Goal: Information Seeking & Learning: Learn about a topic

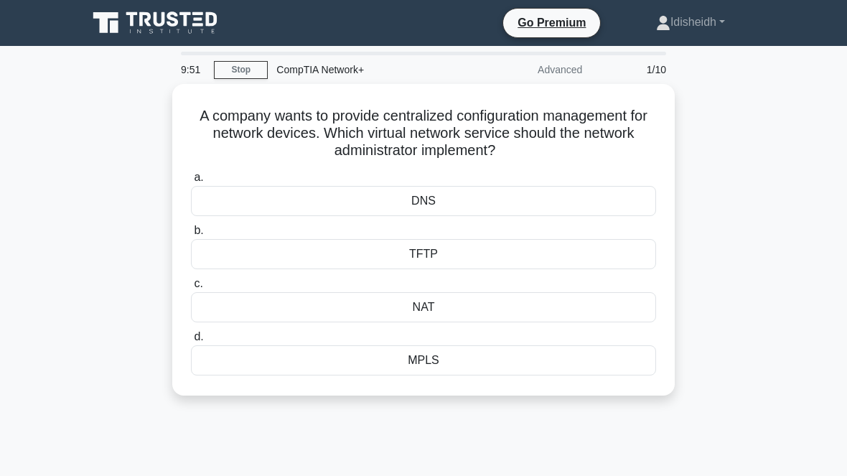
click at [295, 302] on div "NAT" at bounding box center [423, 307] width 465 height 30
click at [191, 288] on input "c. NAT" at bounding box center [191, 283] width 0 height 9
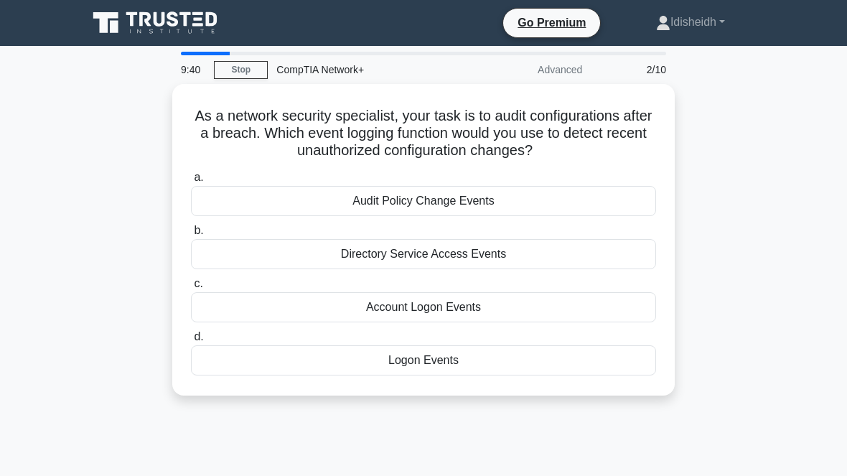
click at [378, 269] on div "Directory Service Access Events" at bounding box center [423, 254] width 465 height 30
click at [191, 235] on input "b. Directory Service Access Events" at bounding box center [191, 230] width 0 height 9
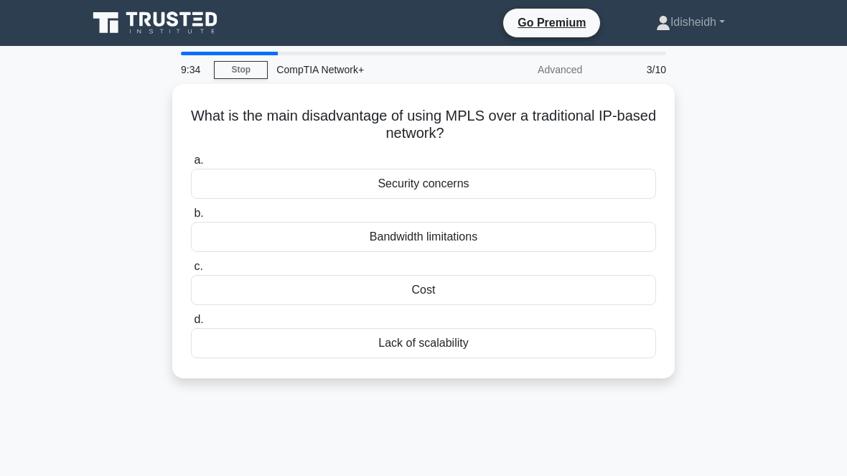
click at [348, 337] on div "Lack of scalability" at bounding box center [423, 343] width 465 height 30
click at [191, 324] on input "d. Lack of scalability" at bounding box center [191, 319] width 0 height 9
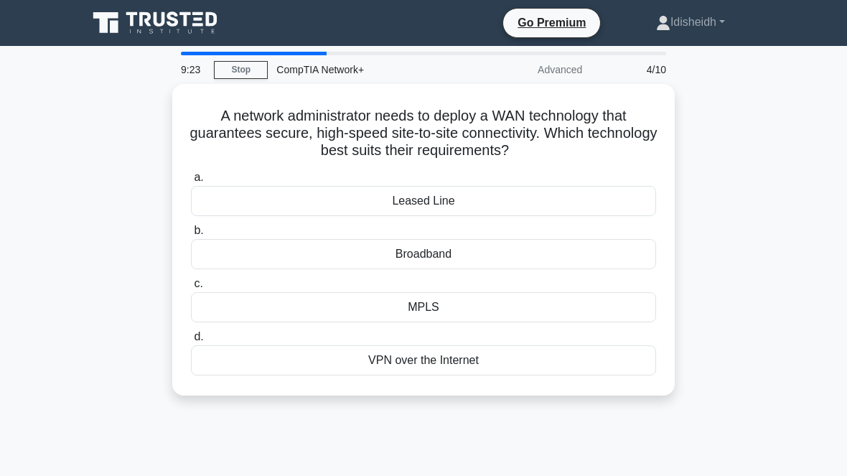
click at [388, 364] on div "VPN over the Internet" at bounding box center [423, 360] width 465 height 30
click at [191, 341] on input "d. VPN over the Internet" at bounding box center [191, 336] width 0 height 9
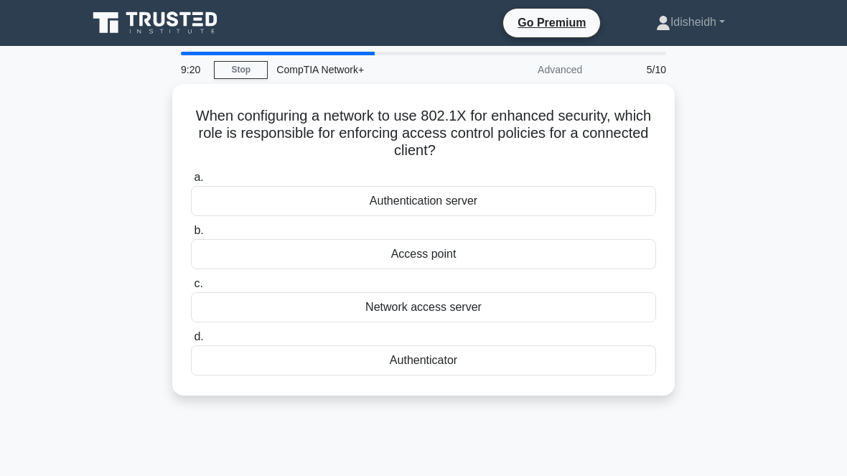
click at [635, 75] on div "5/10" at bounding box center [632, 69] width 84 height 29
click at [331, 313] on div "Network access server" at bounding box center [423, 307] width 465 height 30
click at [191, 288] on input "c. Network access server" at bounding box center [191, 283] width 0 height 9
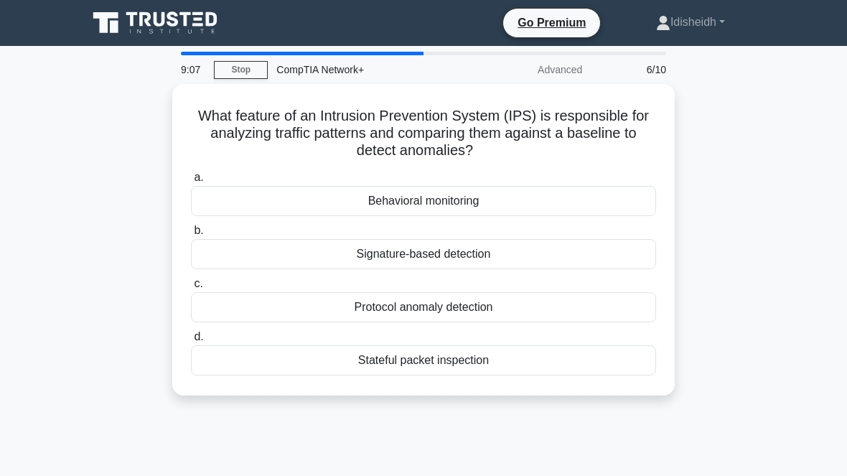
click at [352, 311] on div "Protocol anomaly detection" at bounding box center [423, 307] width 465 height 30
click at [191, 288] on input "c. Protocol anomaly detection" at bounding box center [191, 283] width 0 height 9
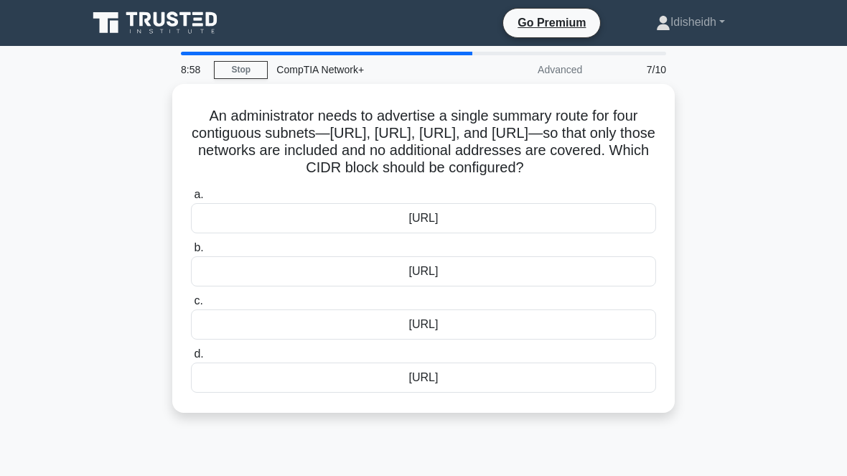
click at [301, 339] on div "[URL]" at bounding box center [423, 324] width 465 height 30
click at [191, 306] on input "c. [URL]" at bounding box center [191, 300] width 0 height 9
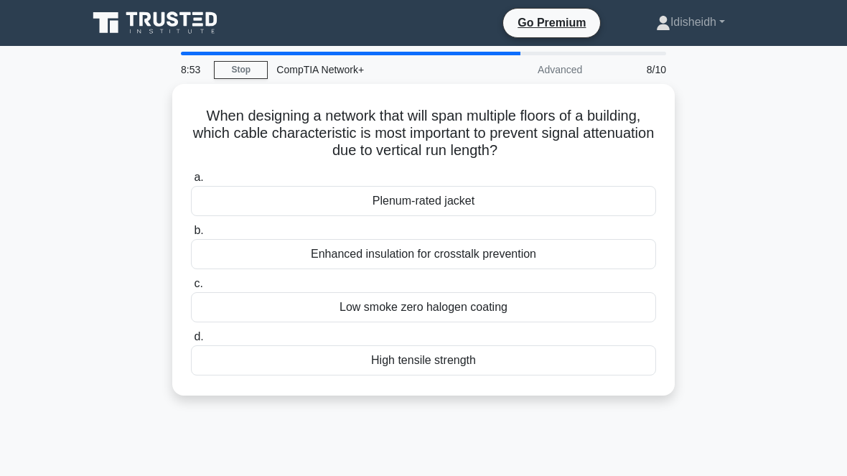
click at [278, 260] on div "Enhanced insulation for crosstalk prevention" at bounding box center [423, 254] width 465 height 30
click at [191, 235] on input "b. Enhanced insulation for crosstalk prevention" at bounding box center [191, 230] width 0 height 9
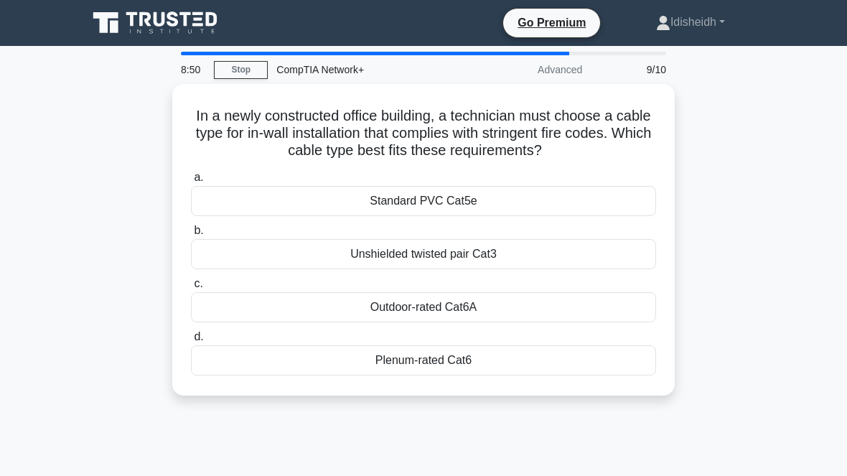
click at [349, 364] on div "Plenum-rated Cat6" at bounding box center [423, 360] width 465 height 30
click at [191, 341] on input "d. Plenum-rated Cat6" at bounding box center [191, 336] width 0 height 9
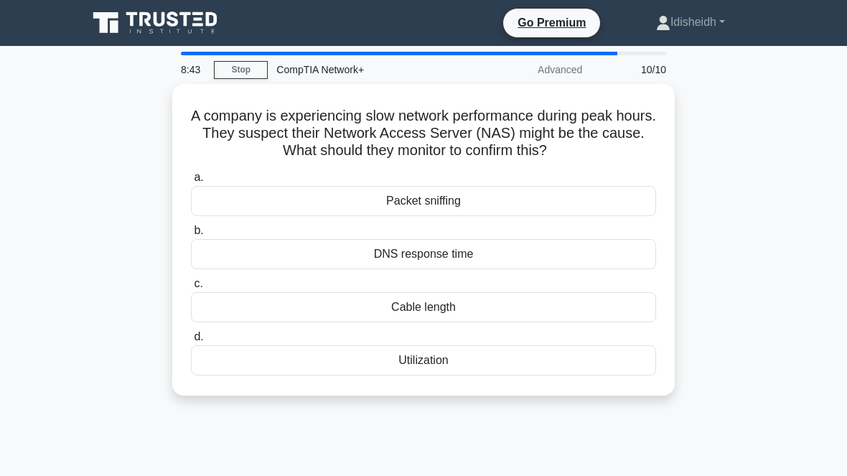
click at [303, 260] on div "DNS response time" at bounding box center [423, 254] width 465 height 30
click at [191, 235] on input "b. DNS response time" at bounding box center [191, 230] width 0 height 9
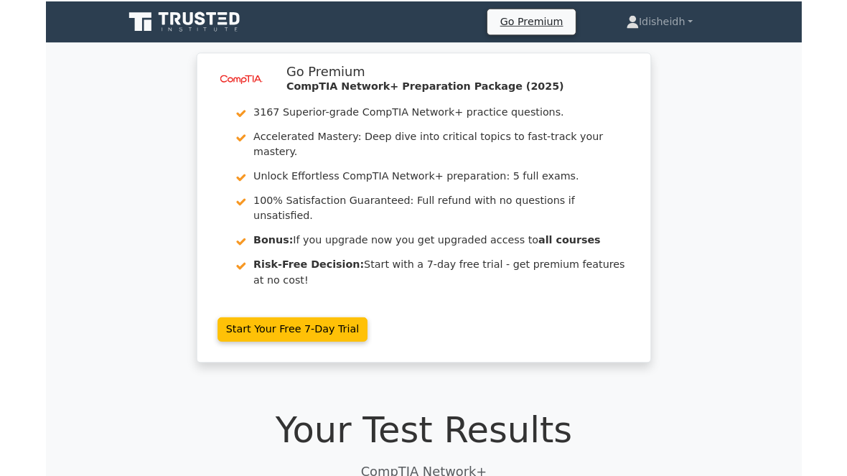
scroll to position [57, 0]
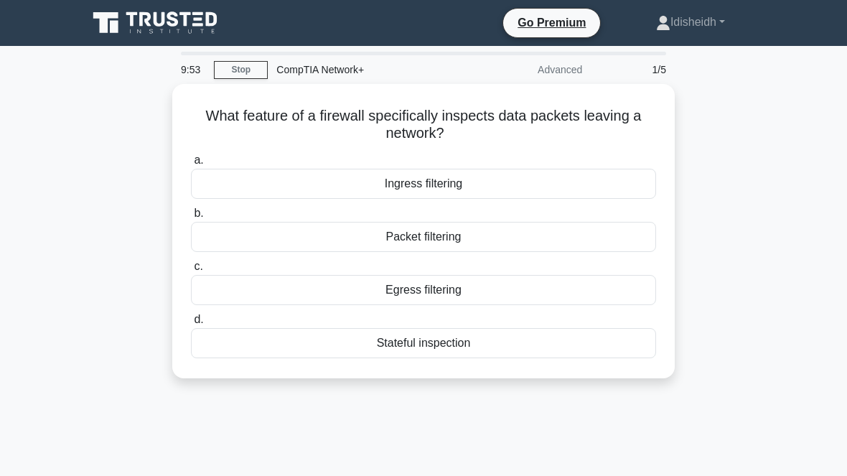
click at [279, 240] on div "Packet filtering" at bounding box center [423, 237] width 465 height 30
click at [191, 218] on input "b. Packet filtering" at bounding box center [191, 213] width 0 height 9
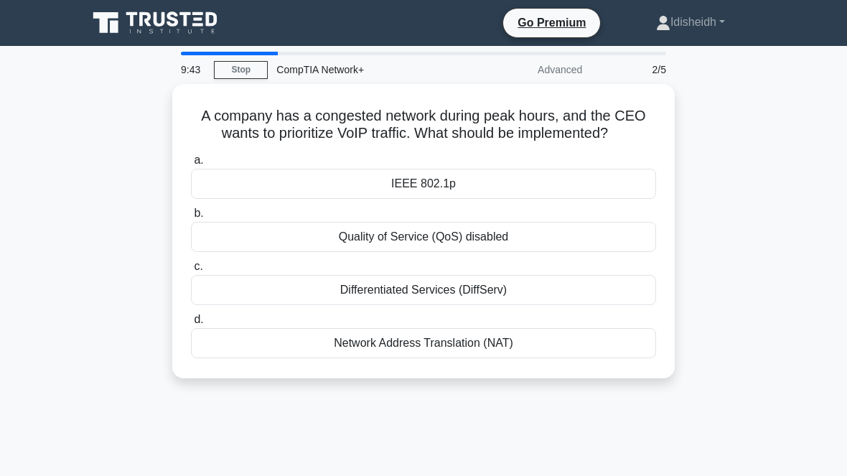
click at [325, 305] on div "Differentiated Services (DiffServ)" at bounding box center [423, 290] width 465 height 30
click at [191, 271] on input "c. Differentiated Services (DiffServ)" at bounding box center [191, 266] width 0 height 9
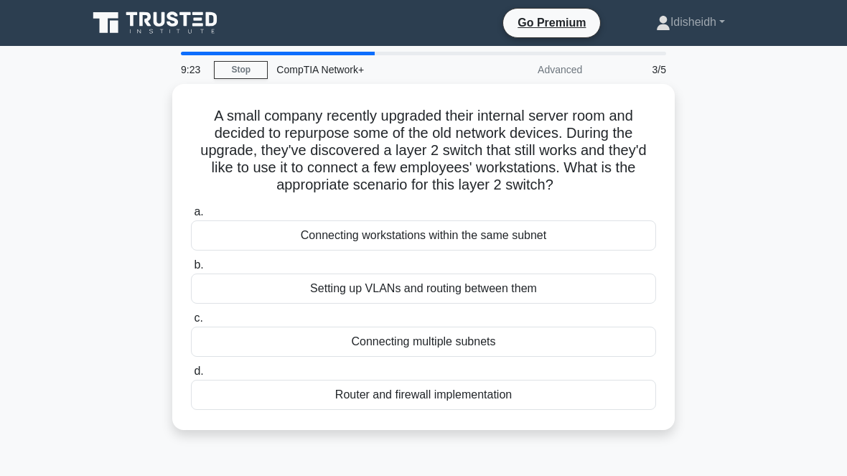
click at [484, 250] on div "Connecting workstations within the same subnet" at bounding box center [423, 235] width 465 height 30
click at [191, 217] on input "a. Connecting workstations within the same subnet" at bounding box center [191, 211] width 0 height 9
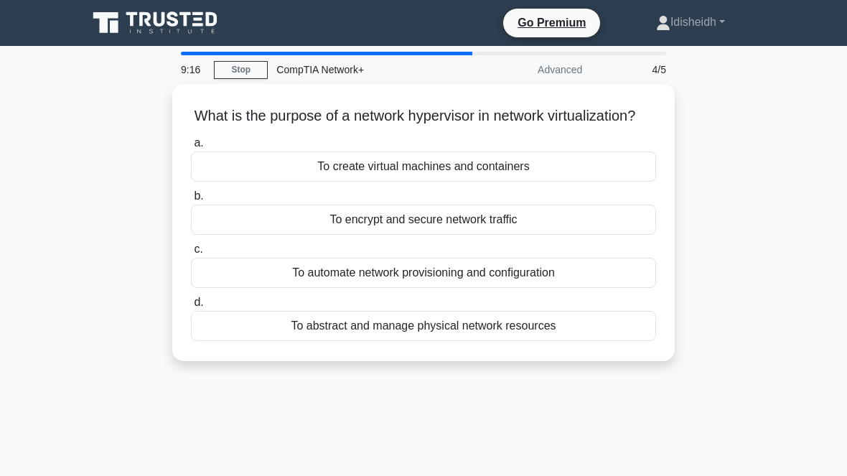
click at [323, 159] on label "a. To create virtual machines and containers" at bounding box center [423, 157] width 465 height 47
click at [191, 148] on input "a. To create virtual machines and containers" at bounding box center [191, 142] width 0 height 9
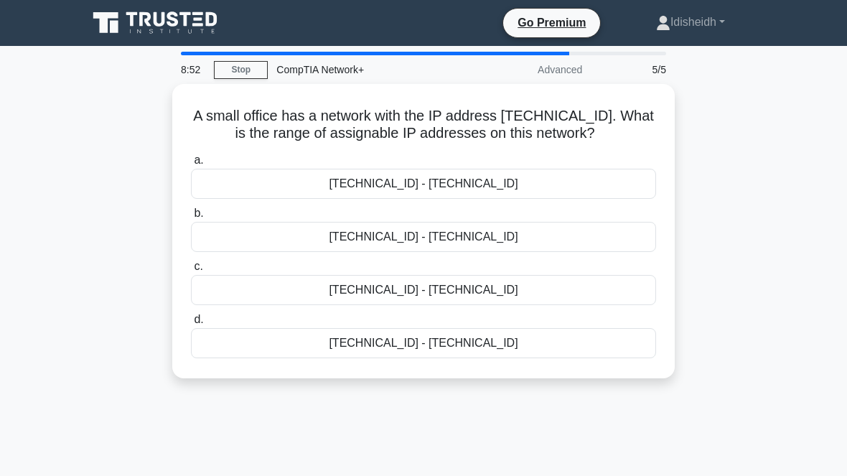
click at [293, 241] on div "192.168.100.128 - 192.168.100.159" at bounding box center [423, 237] width 465 height 30
click at [191, 218] on input "b. 192.168.100.128 - 192.168.100.159" at bounding box center [191, 213] width 0 height 9
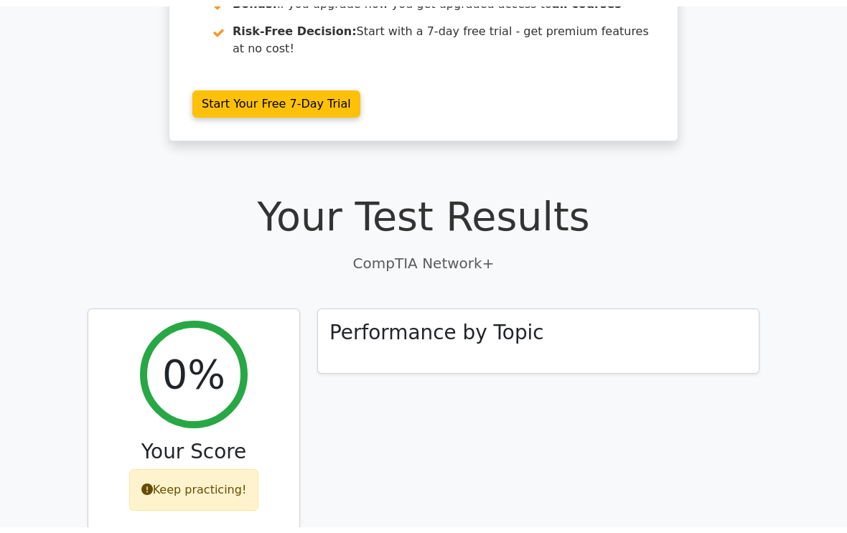
scroll to position [258, 0]
